Goal: Transaction & Acquisition: Book appointment/travel/reservation

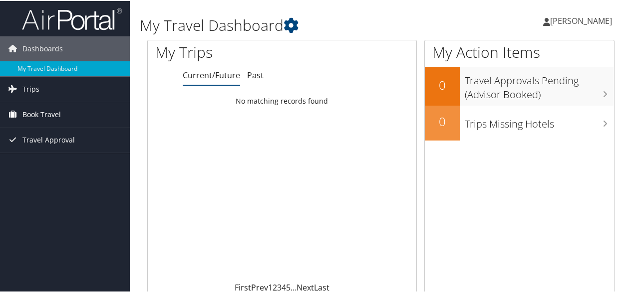
click at [39, 113] on span "Book Travel" at bounding box center [41, 113] width 38 height 25
click at [38, 109] on span "Book Travel" at bounding box center [41, 113] width 38 height 25
click at [25, 84] on span "Trips" at bounding box center [30, 88] width 17 height 25
click at [33, 156] on span "Book Travel" at bounding box center [41, 158] width 38 height 25
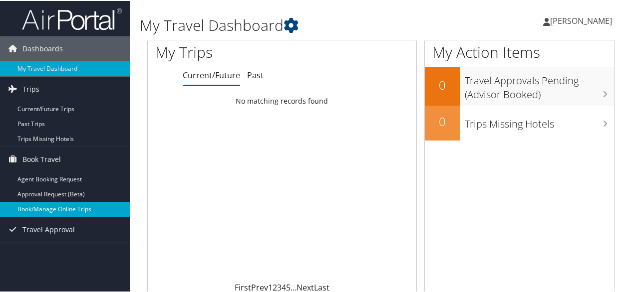
click at [55, 208] on link "Book/Manage Online Trips" at bounding box center [65, 208] width 130 height 15
